Goal: Information Seeking & Learning: Find specific fact

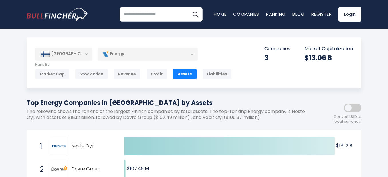
click at [383, 24] on html "Home Companies Ranking Blog Register Login Home" at bounding box center [194, 88] width 388 height 177
click at [86, 54] on div "[GEOGRAPHIC_DATA]" at bounding box center [63, 54] width 57 height 13
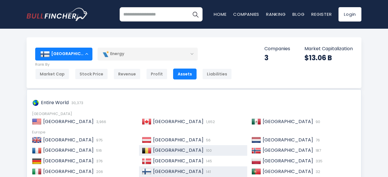
click at [166, 148] on span "[GEOGRAPHIC_DATA]" at bounding box center [178, 150] width 50 height 7
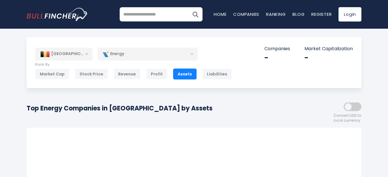
click at [192, 54] on div "Energy" at bounding box center [148, 53] width 100 height 13
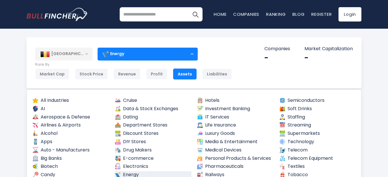
click at [192, 54] on div "Energy" at bounding box center [148, 53] width 100 height 13
